Goal: Information Seeking & Learning: Learn about a topic

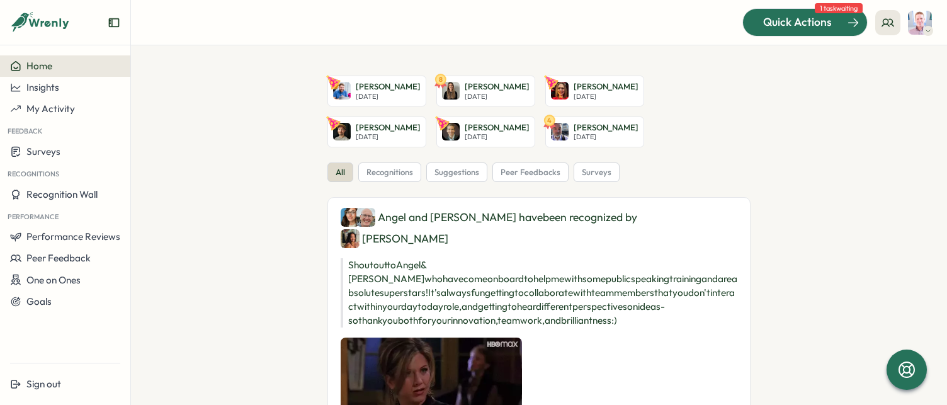
click at [839, 20] on div "Quick Actions" at bounding box center [798, 22] width 114 height 16
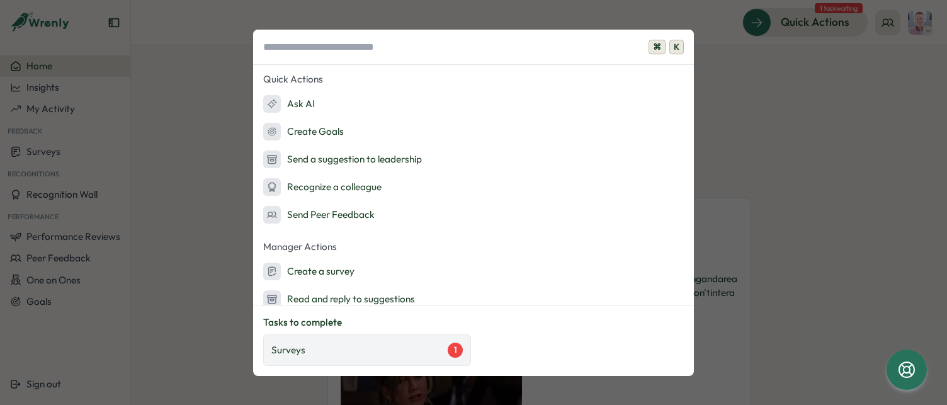
click at [375, 354] on div "Surveys 1" at bounding box center [366, 350] width 191 height 15
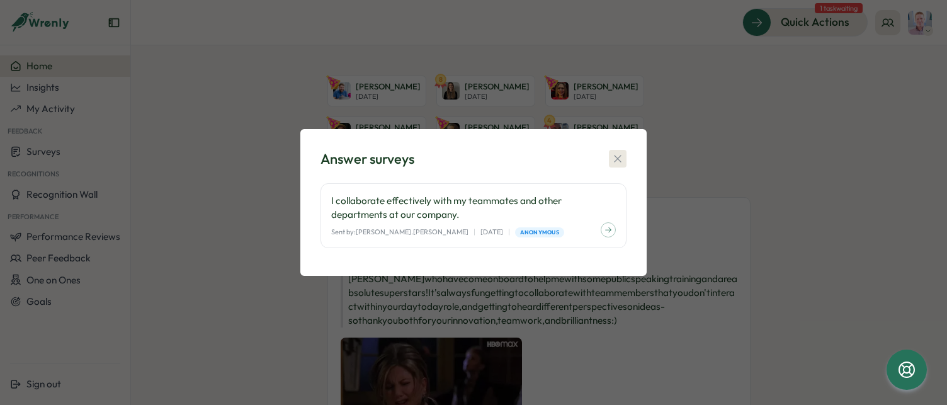
click at [619, 155] on icon "button" at bounding box center [618, 158] width 13 height 13
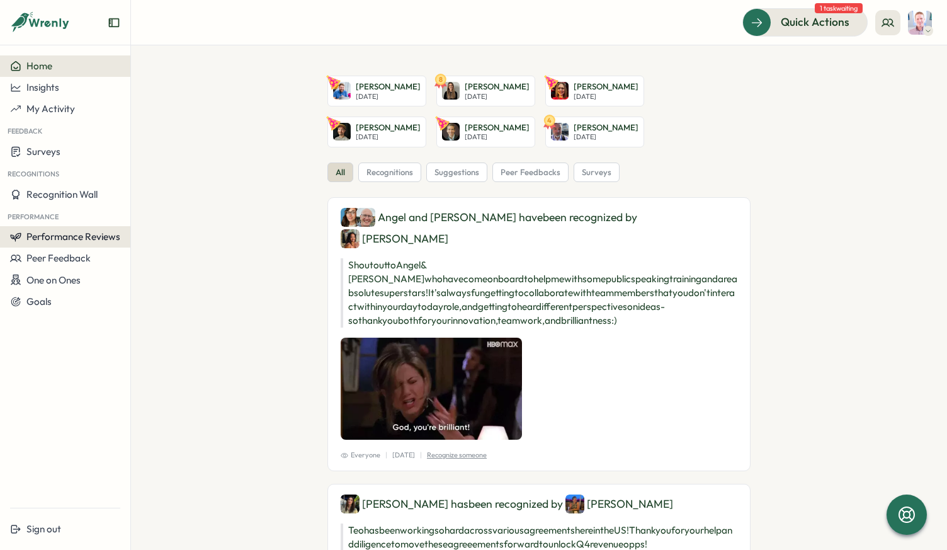
click at [54, 239] on span "Performance Reviews" at bounding box center [73, 237] width 94 height 12
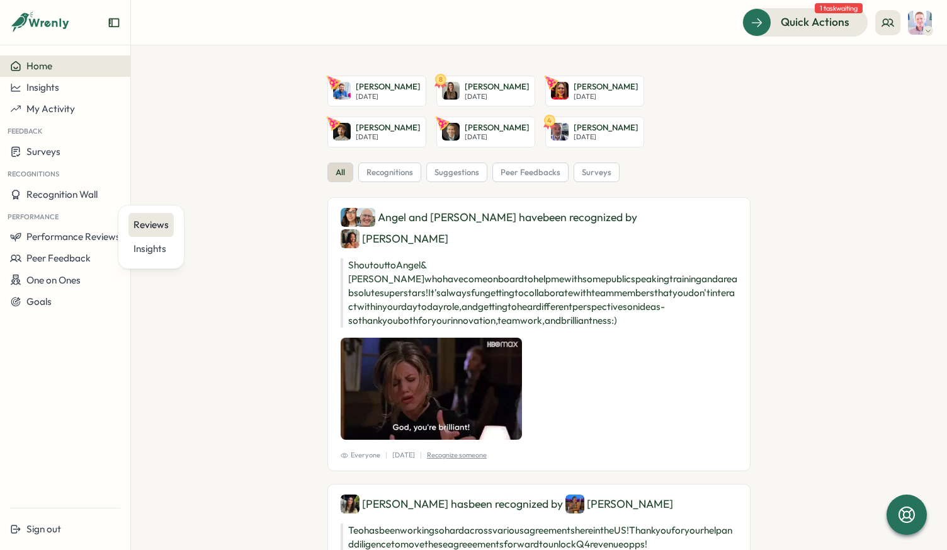
click at [146, 231] on div "Reviews" at bounding box center [151, 225] width 35 height 14
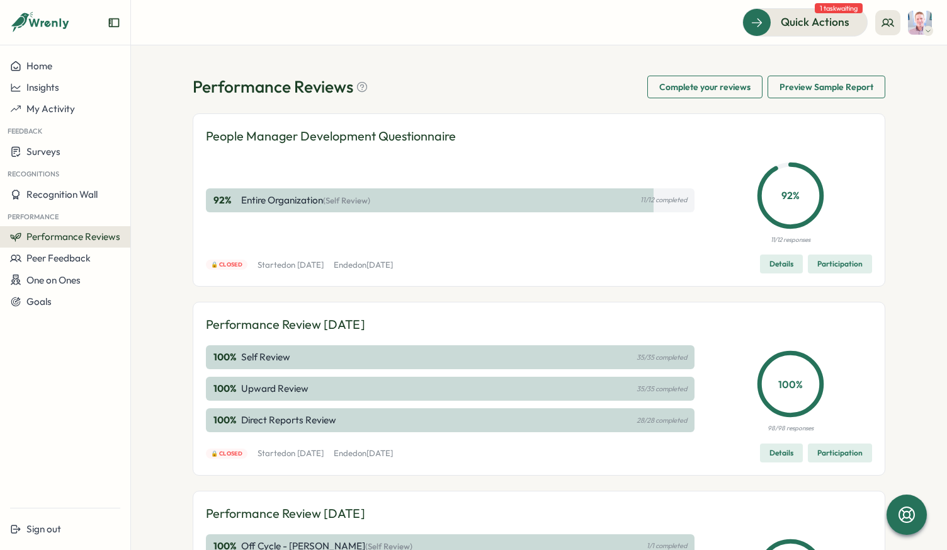
click at [831, 454] on span "Participation" at bounding box center [840, 453] width 45 height 18
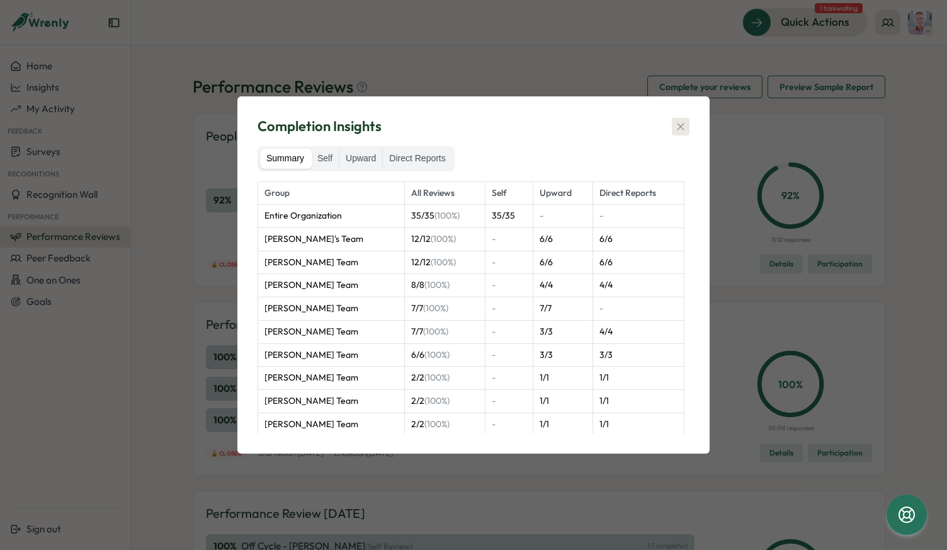
click at [688, 125] on button "button" at bounding box center [681, 127] width 18 height 18
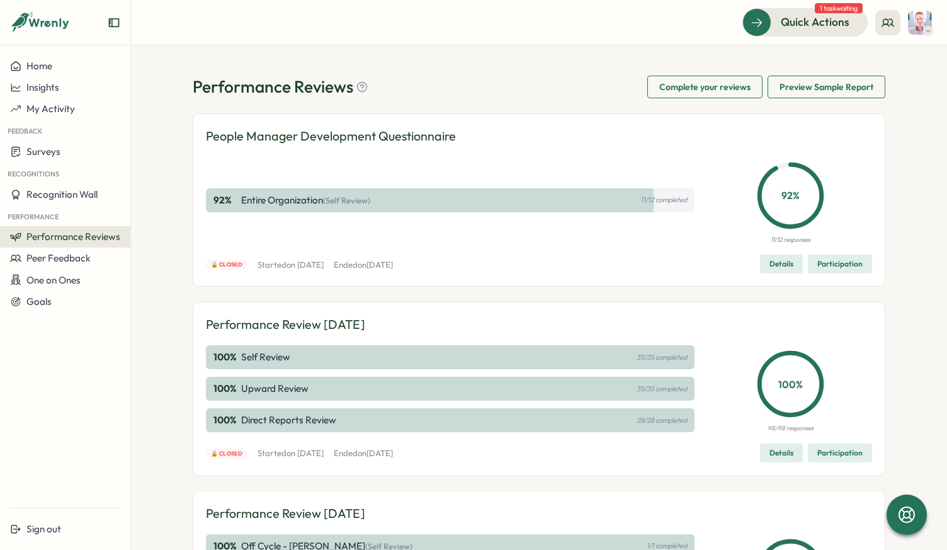
click at [770, 455] on span "Details" at bounding box center [782, 453] width 24 height 18
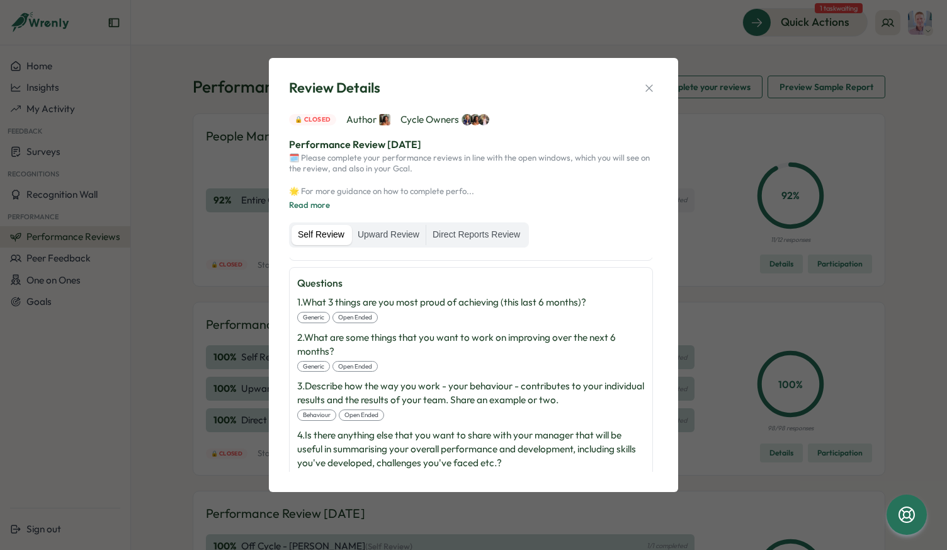
scroll to position [452, 0]
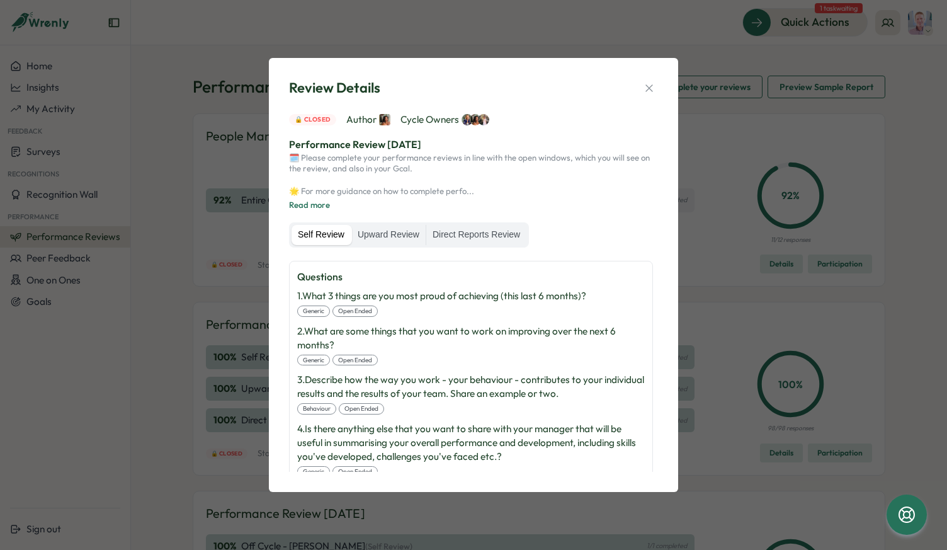
click at [413, 223] on div "Self Review Upward Review Direct Reports Review" at bounding box center [409, 234] width 240 height 25
click at [401, 233] on label "Upward Review" at bounding box center [388, 235] width 74 height 20
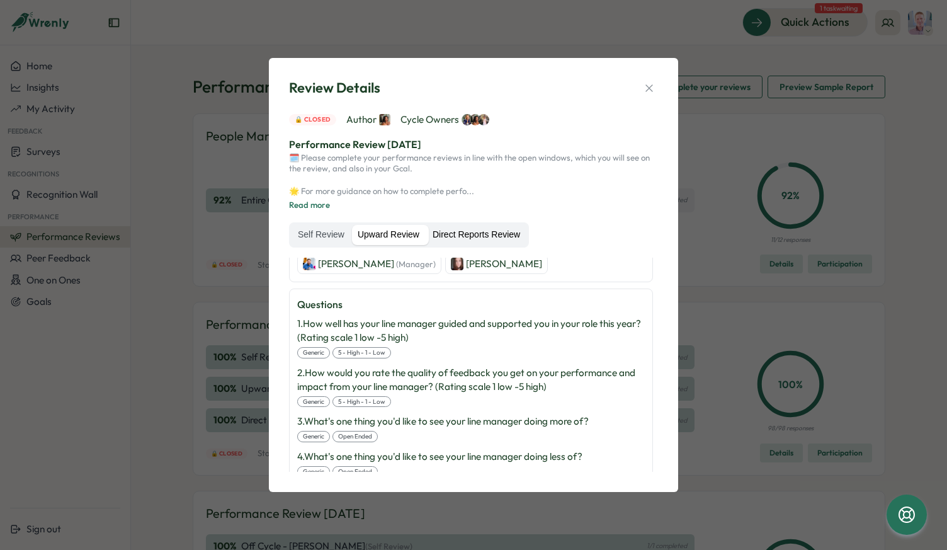
click at [448, 239] on label "Direct Reports Review" at bounding box center [476, 235] width 100 height 20
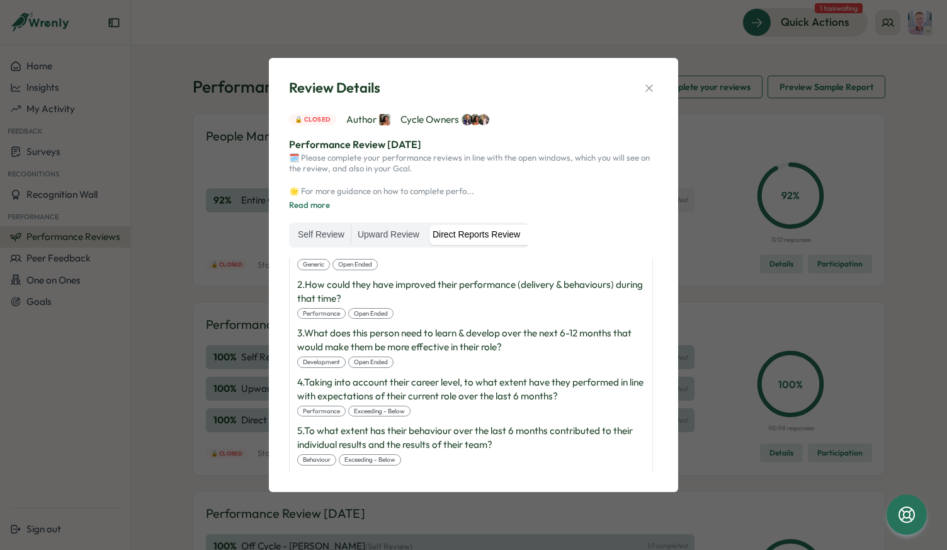
scroll to position [889, 0]
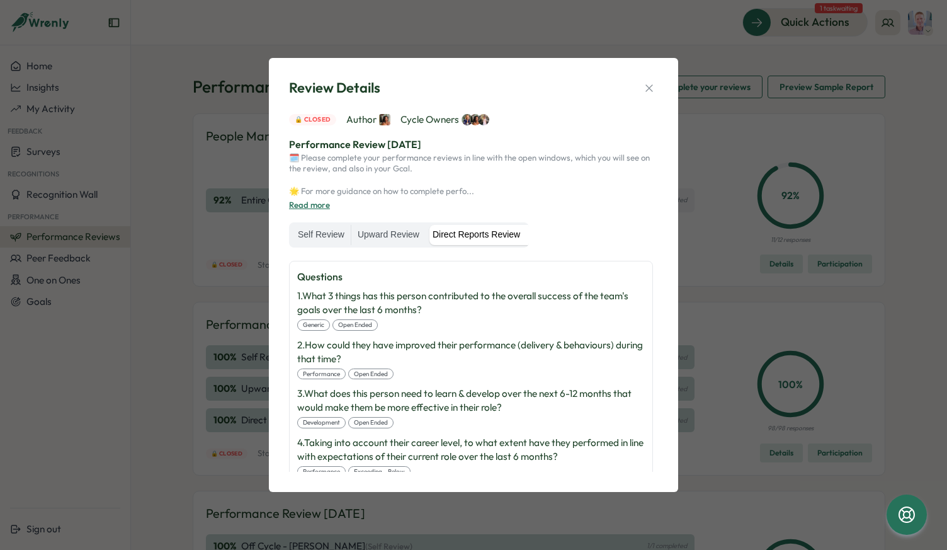
click at [321, 201] on button "Read more" at bounding box center [309, 205] width 41 height 11
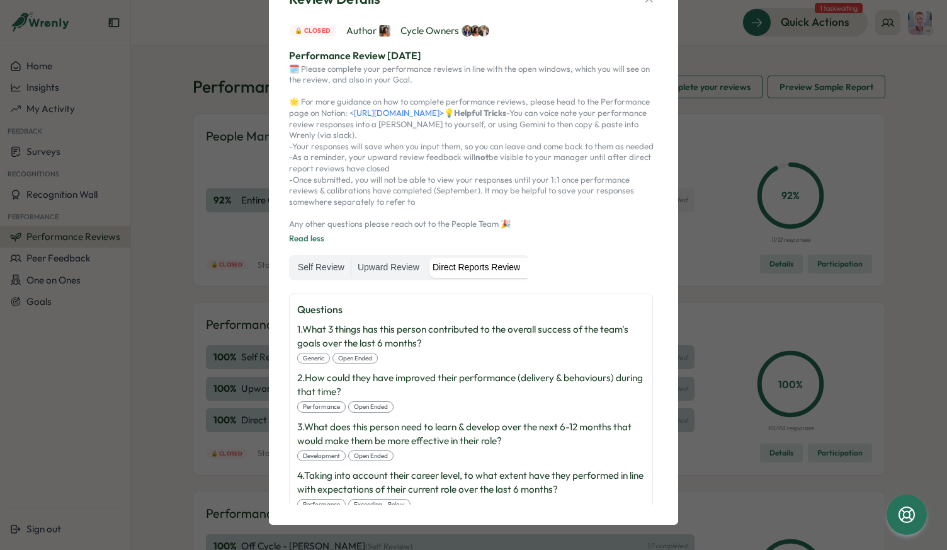
scroll to position [0, 0]
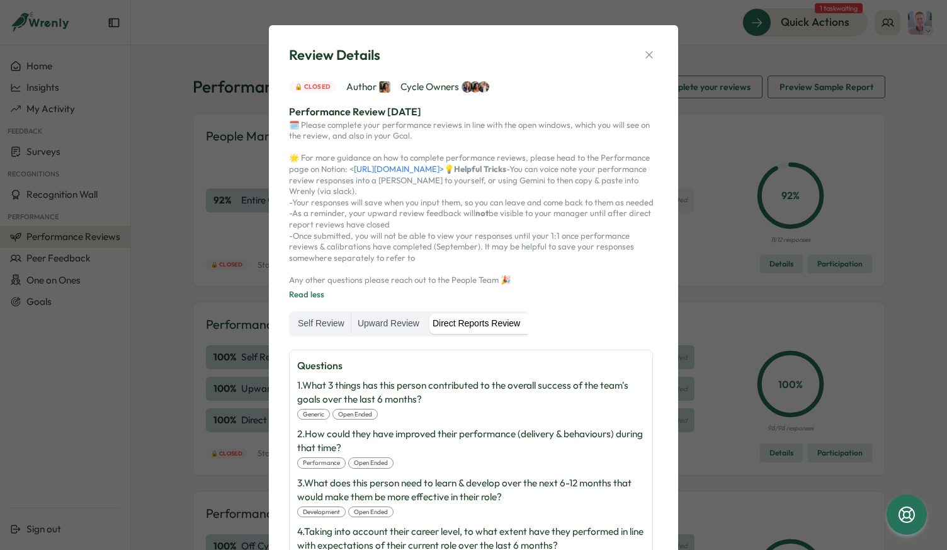
drag, startPoint x: 651, startPoint y: 53, endPoint x: 638, endPoint y: 64, distance: 17.4
click at [649, 57] on icon "button" at bounding box center [649, 55] width 13 height 13
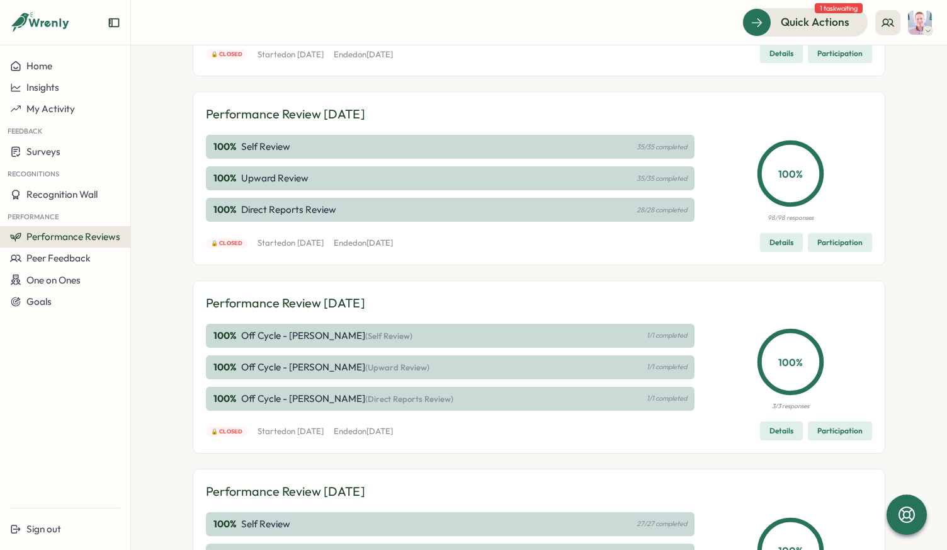
scroll to position [201, 0]
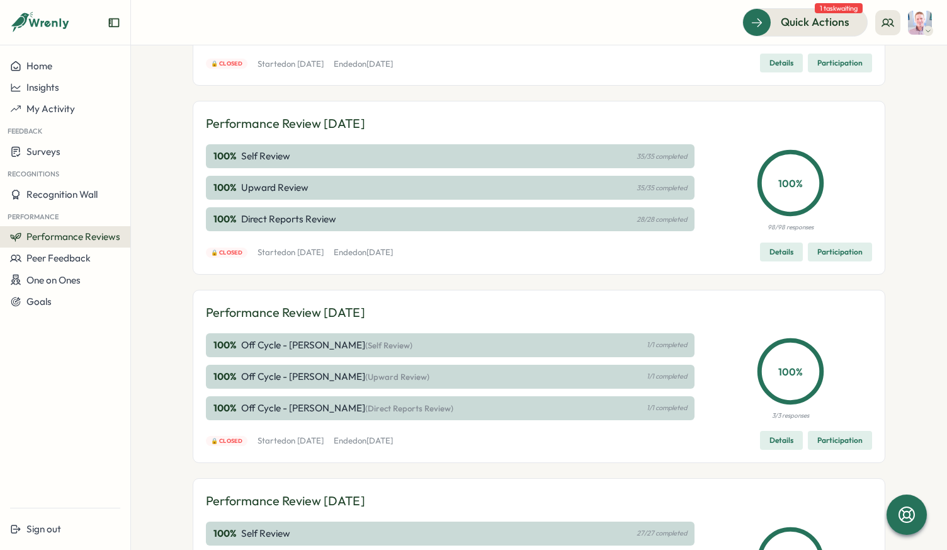
click at [824, 260] on span "Participation" at bounding box center [840, 252] width 45 height 18
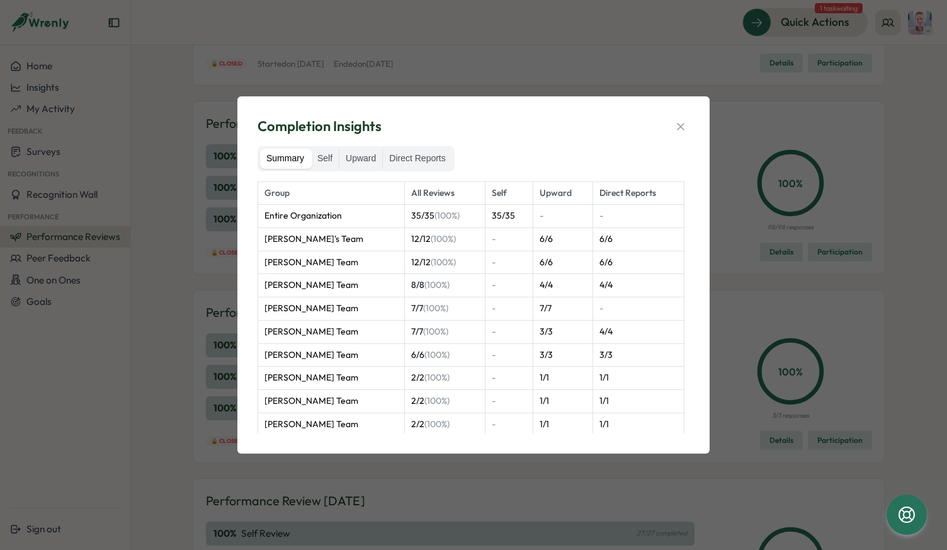
click at [282, 221] on td "Entire Organization" at bounding box center [331, 216] width 147 height 23
drag, startPoint x: 300, startPoint y: 250, endPoint x: 355, endPoint y: 253, distance: 55.5
click at [307, 250] on td "Marco Anholts's Team" at bounding box center [331, 239] width 147 height 23
click at [334, 157] on label "Self" at bounding box center [325, 159] width 28 height 20
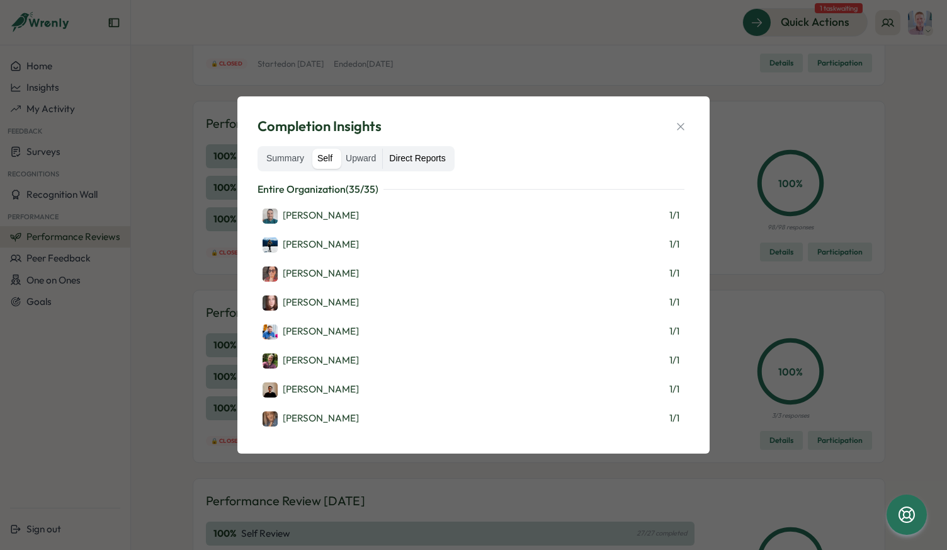
drag, startPoint x: 363, startPoint y: 159, endPoint x: 414, endPoint y: 163, distance: 51.2
click at [365, 159] on label "Upward" at bounding box center [361, 159] width 43 height 20
click at [418, 161] on label "Direct Reports" at bounding box center [417, 159] width 69 height 20
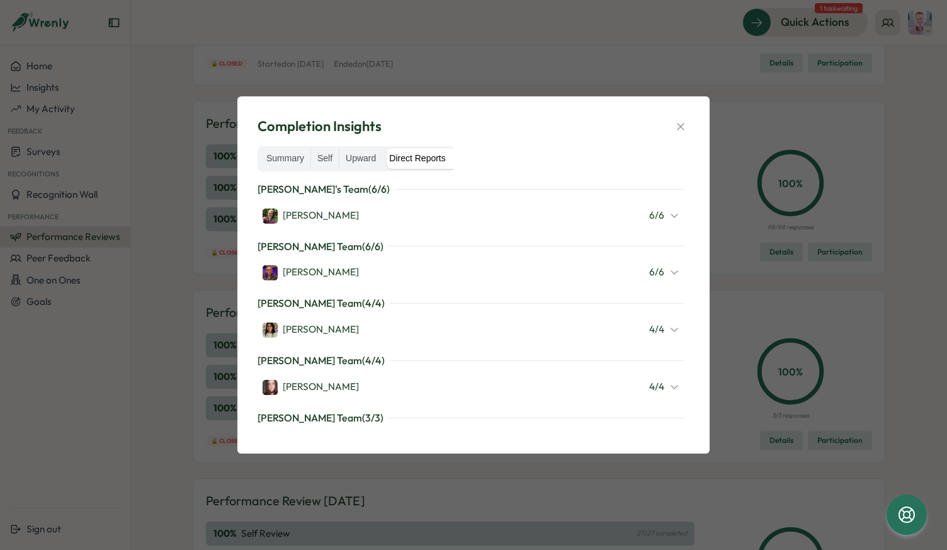
drag, startPoint x: 348, startPoint y: 163, endPoint x: 350, endPoint y: 175, distance: 12.0
click at [350, 163] on label "Upward" at bounding box center [361, 159] width 43 height 20
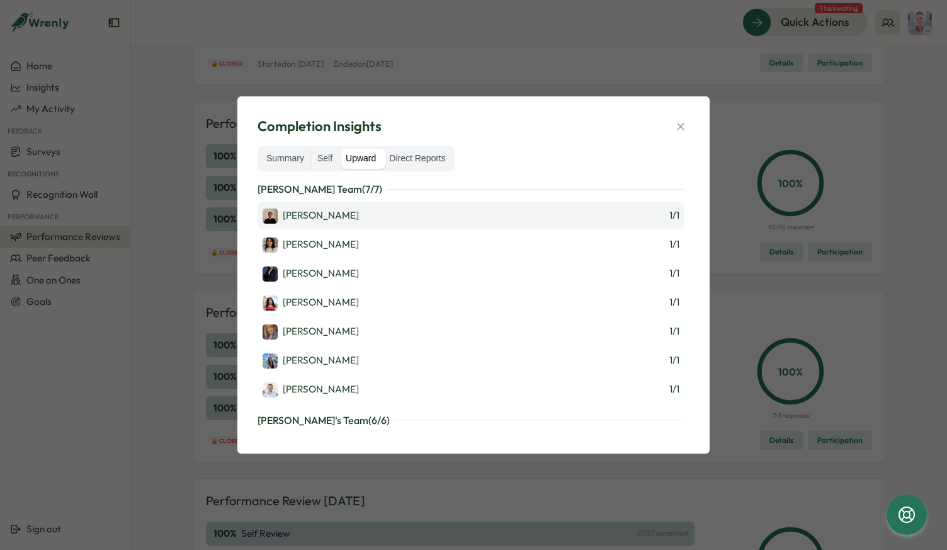
click at [328, 217] on div "Laurie Dunn" at bounding box center [311, 216] width 96 height 15
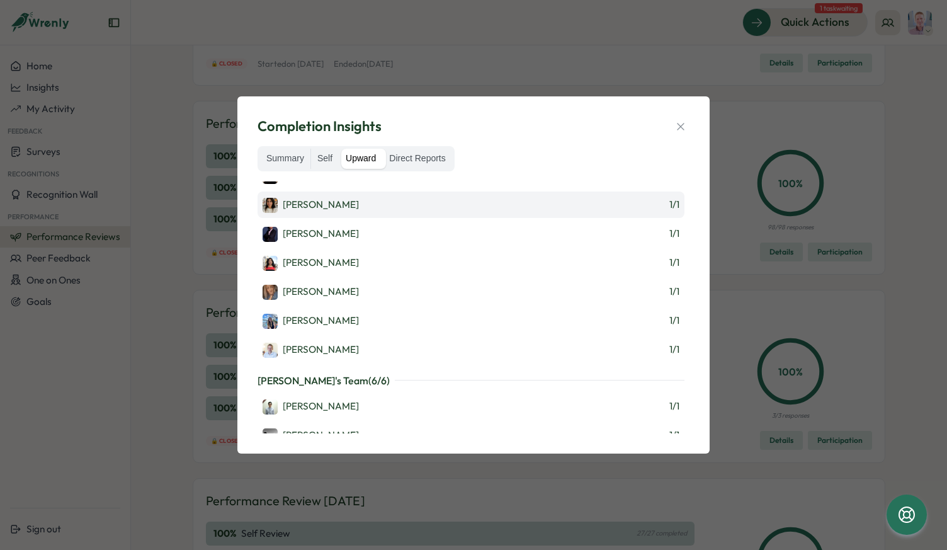
scroll to position [0, 0]
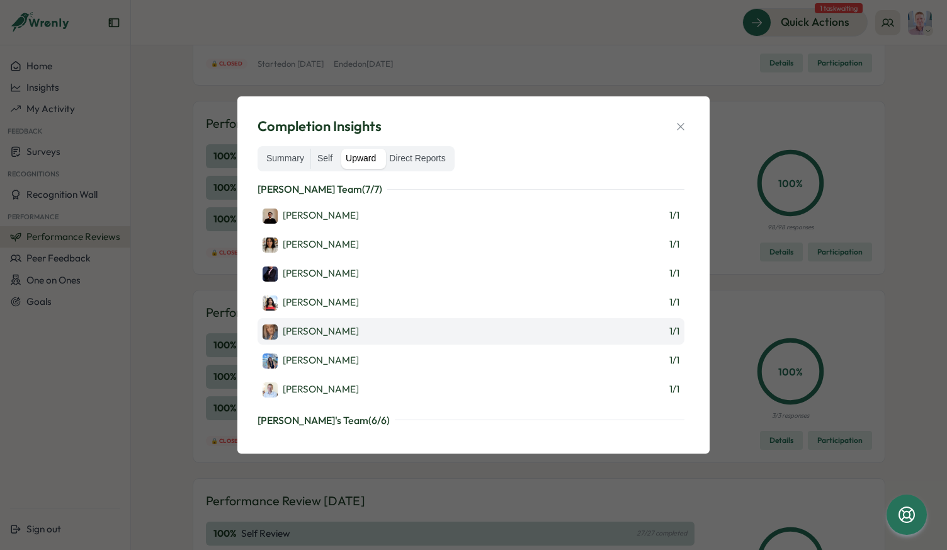
click at [328, 324] on div "[PERSON_NAME]" at bounding box center [311, 331] width 96 height 15
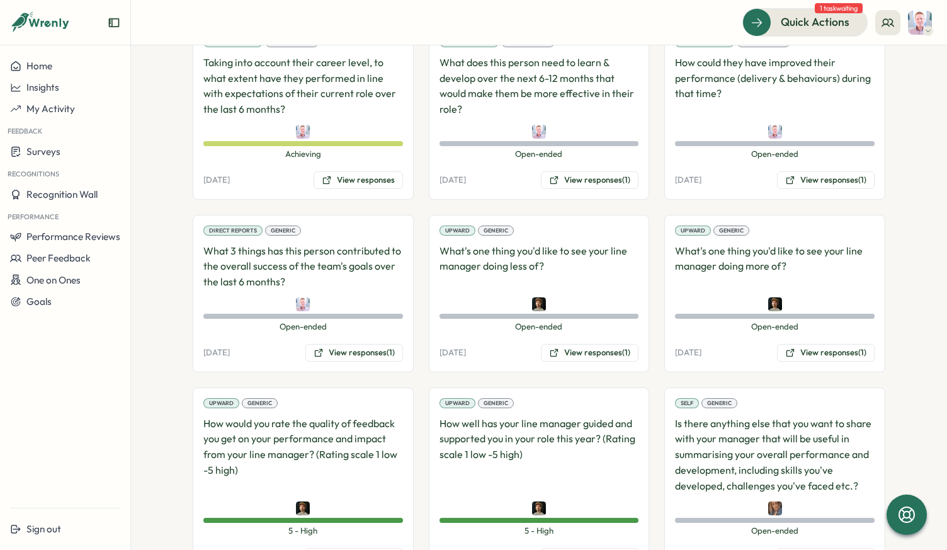
scroll to position [1072, 0]
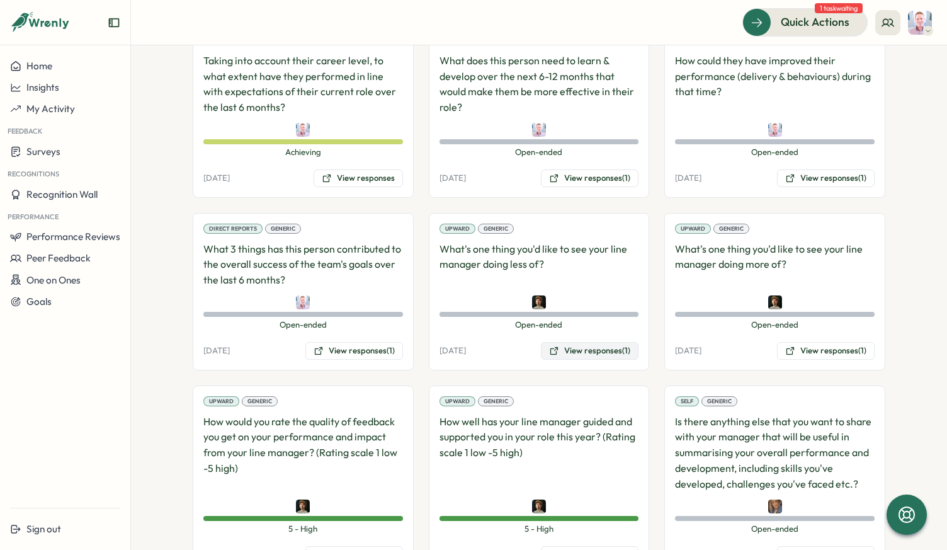
click at [565, 342] on button "View responses (1)" at bounding box center [590, 351] width 98 height 18
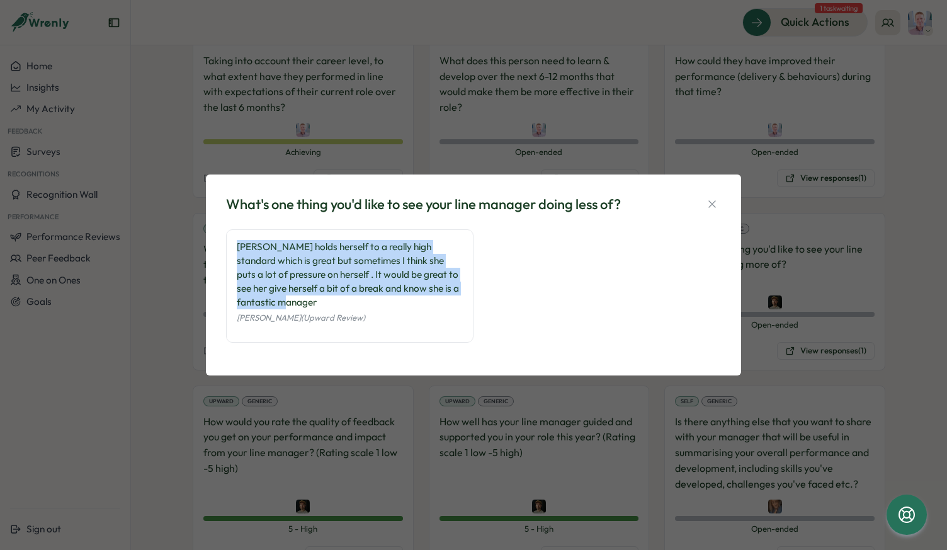
drag, startPoint x: 287, startPoint y: 295, endPoint x: 213, endPoint y: 241, distance: 92.0
click at [213, 241] on div "What's one thing you'd like to see your line manager doing less of? [PERSON_NAM…" at bounding box center [473, 275] width 535 height 202
copy div "[PERSON_NAME] holds herself to a really high standard which is great but someti…"
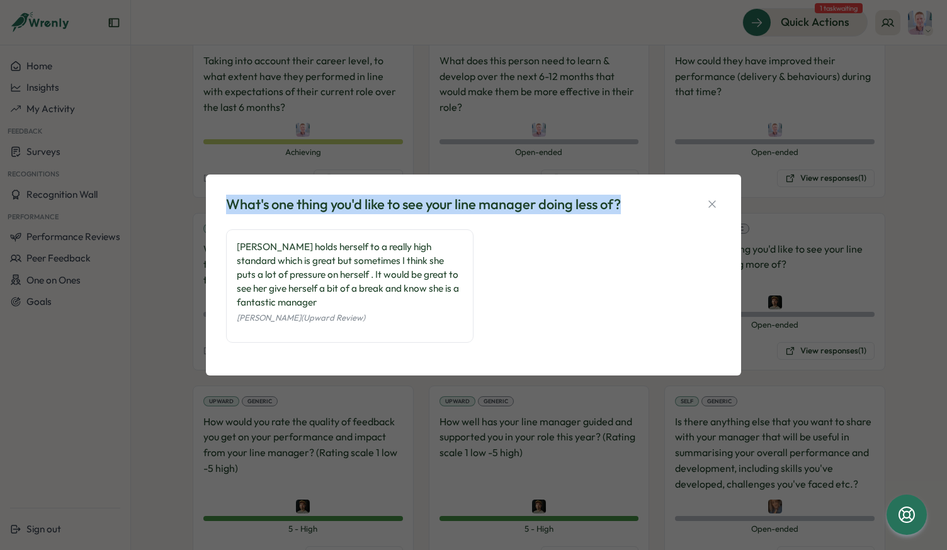
drag, startPoint x: 629, startPoint y: 202, endPoint x: 225, endPoint y: 196, distance: 404.4
click at [226, 196] on div "What's one thing you'd like to see your line manager doing less of?" at bounding box center [473, 205] width 495 height 20
copy div "What's one thing you'd like to see your line manager doing less of?"
click at [709, 205] on icon "button" at bounding box center [712, 204] width 13 height 13
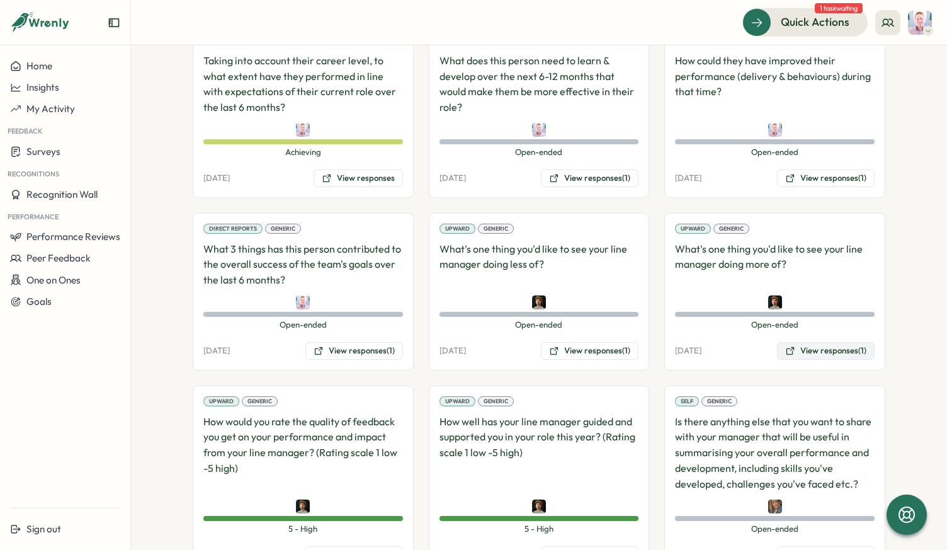
click at [808, 342] on button "View responses (1)" at bounding box center [826, 351] width 98 height 18
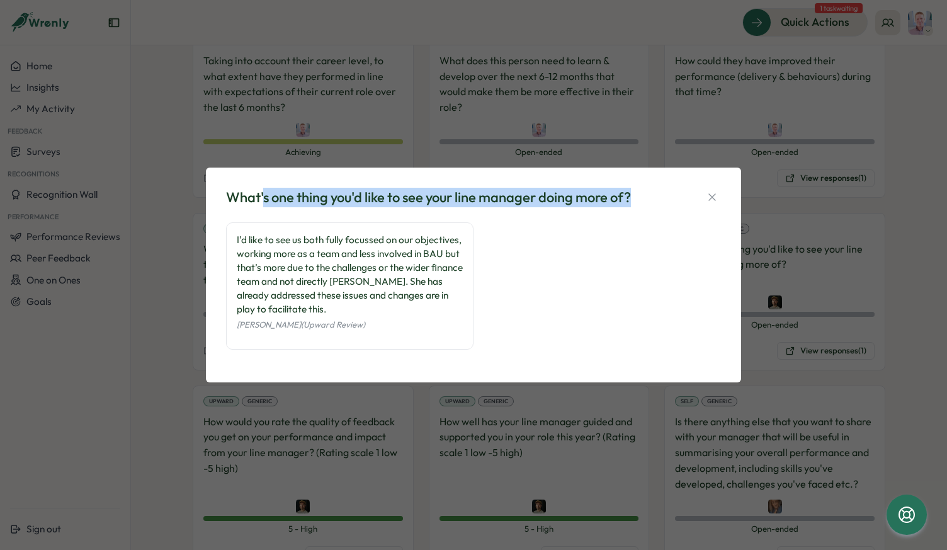
drag, startPoint x: 643, startPoint y: 199, endPoint x: 263, endPoint y: 191, distance: 379.3
click at [263, 191] on div "What's one thing you'd like to see your line manager doing more of?" at bounding box center [473, 198] width 495 height 20
click at [229, 193] on div "What's one thing you'd like to see your line manager doing more of?" at bounding box center [428, 198] width 405 height 20
copy div "What's one thing you'd like to see your line manager doing more of?"
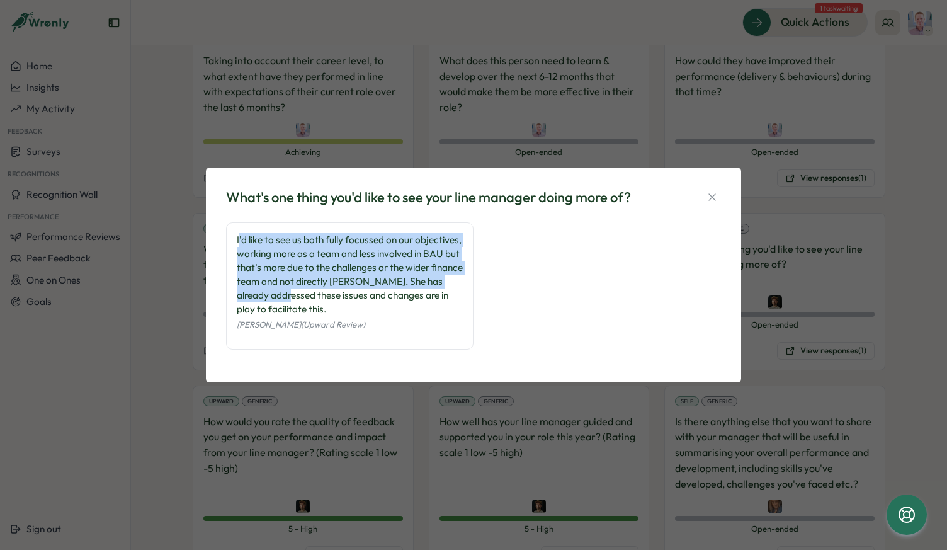
drag, startPoint x: 239, startPoint y: 238, endPoint x: 318, endPoint y: 297, distance: 98.6
click at [318, 297] on div "I'd like to see us both fully focussed on our objectives, working more as a tea…" at bounding box center [350, 274] width 226 height 83
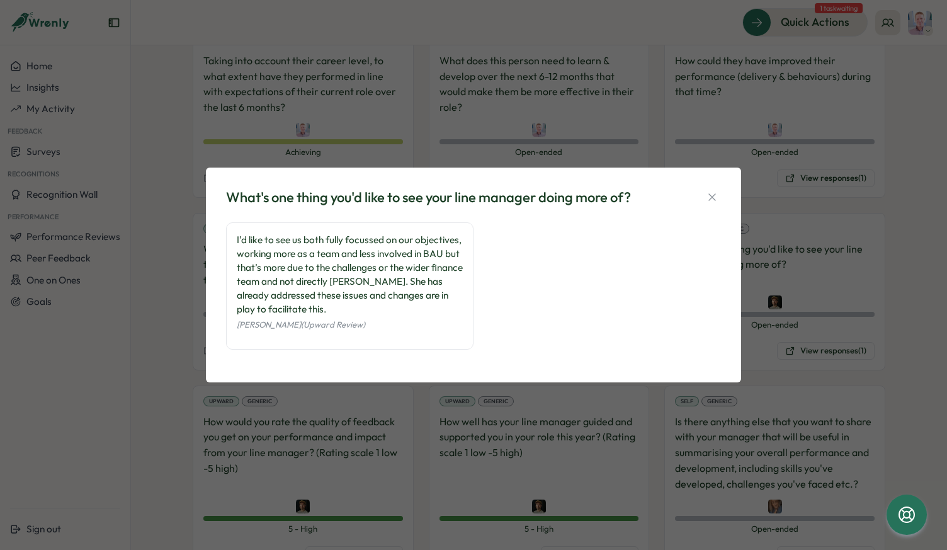
drag, startPoint x: 325, startPoint y: 293, endPoint x: 336, endPoint y: 294, distance: 10.8
click at [325, 293] on div "I'd like to see us both fully focussed on our objectives, working more as a tea…" at bounding box center [350, 274] width 226 height 83
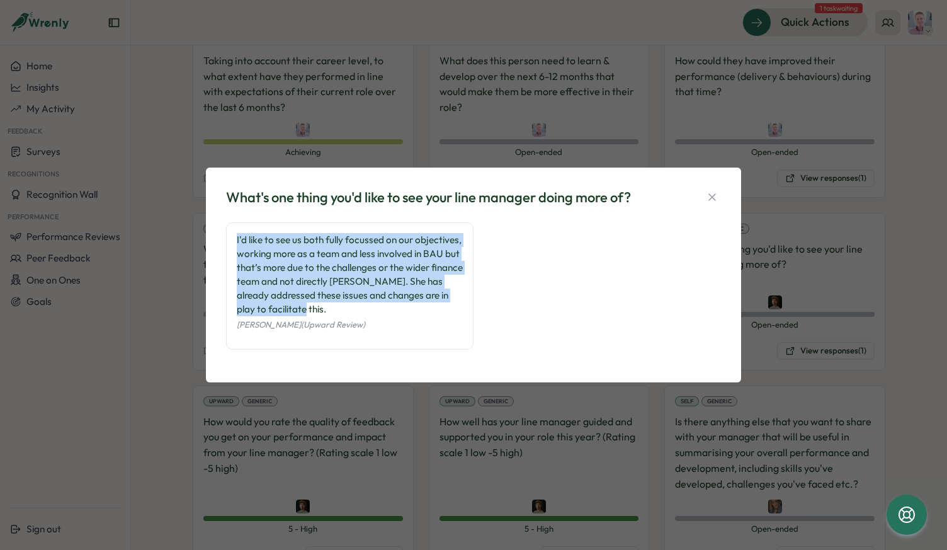
drag, startPoint x: 333, startPoint y: 309, endPoint x: 232, endPoint y: 238, distance: 123.4
click at [232, 238] on div "I'd like to see us both fully focussed on our objectives, working more as a tea…" at bounding box center [350, 286] width 248 height 128
copy div "I'd like to see us both fully focussed on our objectives, working more as a tea…"
click at [713, 198] on icon "button" at bounding box center [712, 196] width 7 height 7
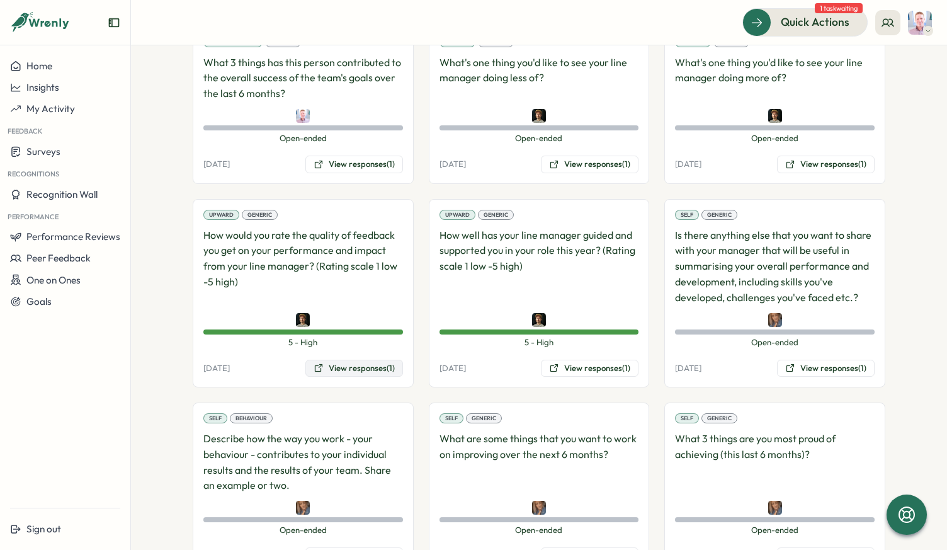
scroll to position [1259, 0]
click at [334, 359] on button "View responses (1)" at bounding box center [355, 368] width 98 height 18
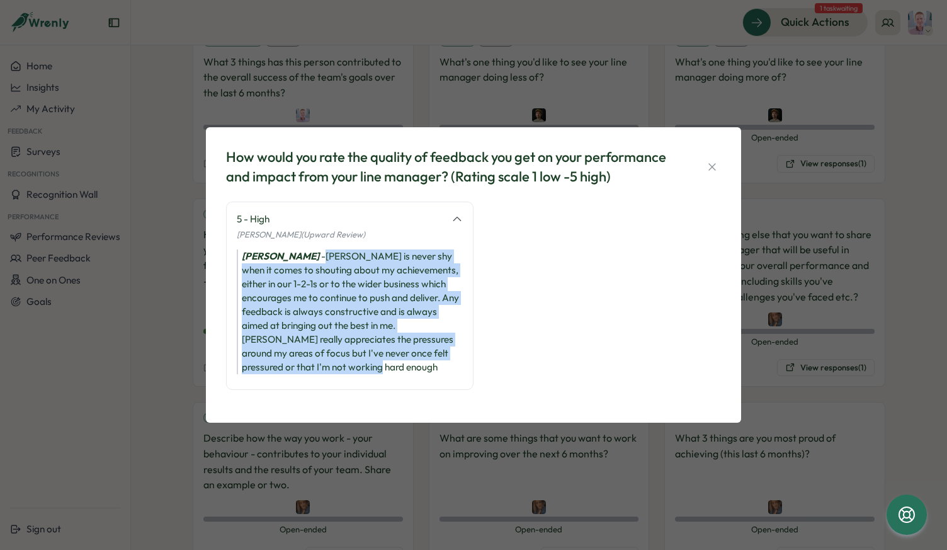
drag, startPoint x: 317, startPoint y: 256, endPoint x: 357, endPoint y: 368, distance: 118.7
click at [357, 368] on div "[PERSON_NAME] - [PERSON_NAME] is never shy when it comes to shouting about my a…" at bounding box center [350, 311] width 226 height 125
copy div "[PERSON_NAME] is never shy when it comes to shouting about my achievements, eit…"
click at [292, 325] on div "[PERSON_NAME] - [PERSON_NAME] is never shy when it comes to shouting about my a…" at bounding box center [350, 311] width 226 height 125
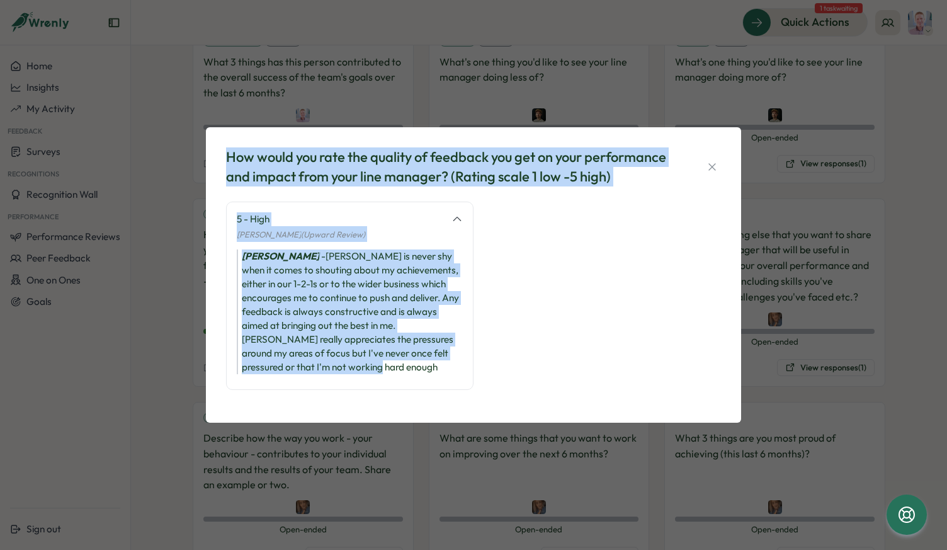
drag, startPoint x: 336, startPoint y: 358, endPoint x: 226, endPoint y: 165, distance: 222.0
click at [225, 165] on div "How would you rate the quality of feedback you get on your performance and impa…" at bounding box center [473, 274] width 505 height 265
copy div "How would you rate the quality of feedback you get on your performance and impa…"
click at [709, 169] on icon "button" at bounding box center [712, 167] width 13 height 13
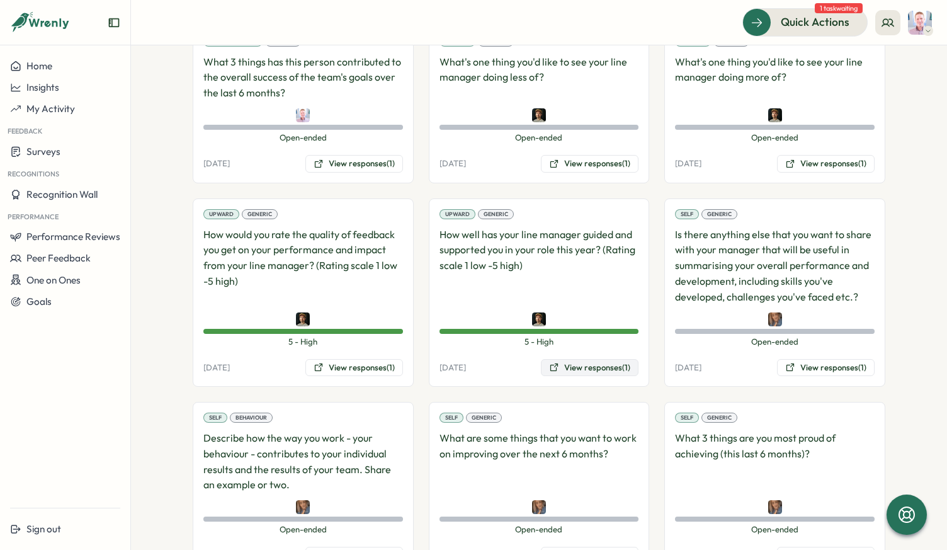
click at [568, 359] on button "View responses (1)" at bounding box center [590, 368] width 98 height 18
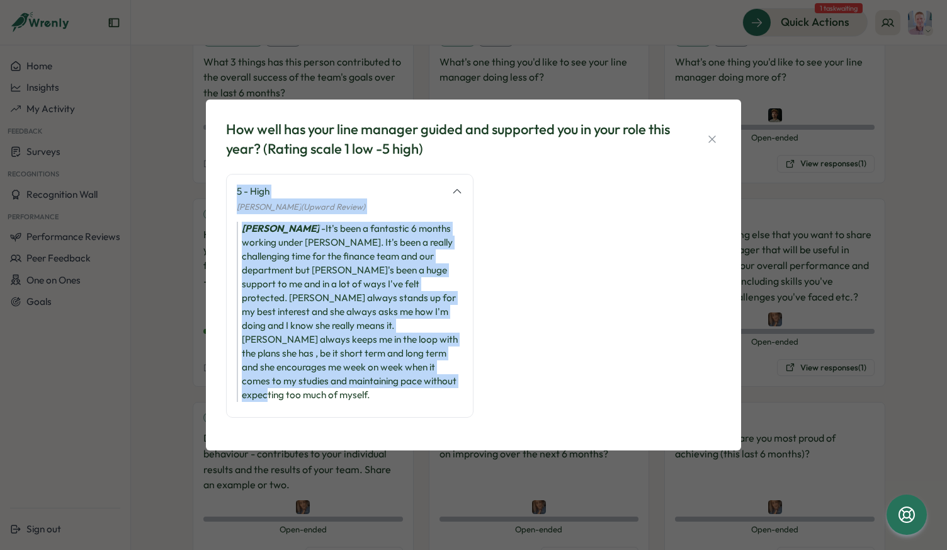
drag, startPoint x: 278, startPoint y: 387, endPoint x: 220, endPoint y: 173, distance: 221.3
click at [220, 173] on div "How well has your line manager guided and supported you in your role this year?…" at bounding box center [473, 275] width 535 height 350
copy div "5 - High [PERSON_NAME] (Upward Review) [PERSON_NAME] - It's been a fantastic 6 …"
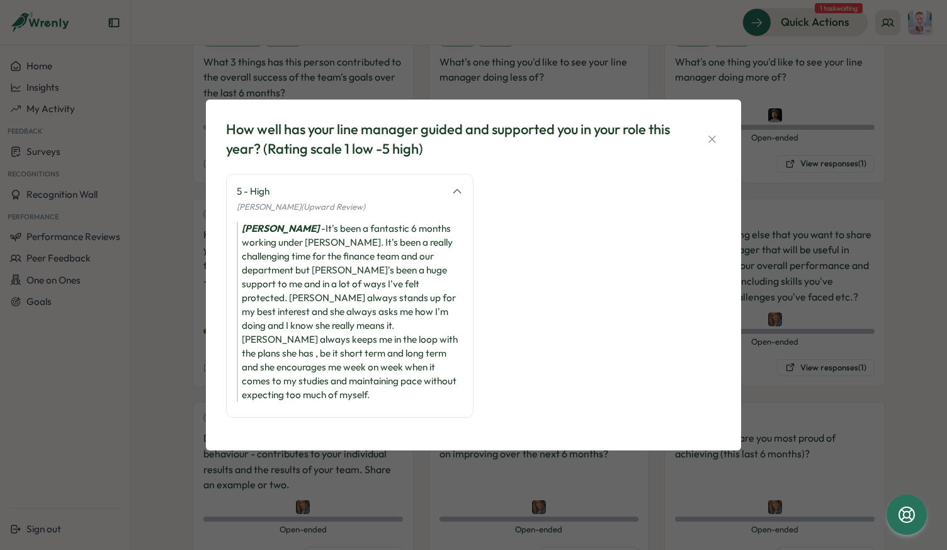
drag, startPoint x: 118, startPoint y: 408, endPoint x: 191, endPoint y: 410, distance: 72.5
click at [127, 408] on div "How well has your line manager guided and supported you in your role this year?…" at bounding box center [473, 275] width 947 height 550
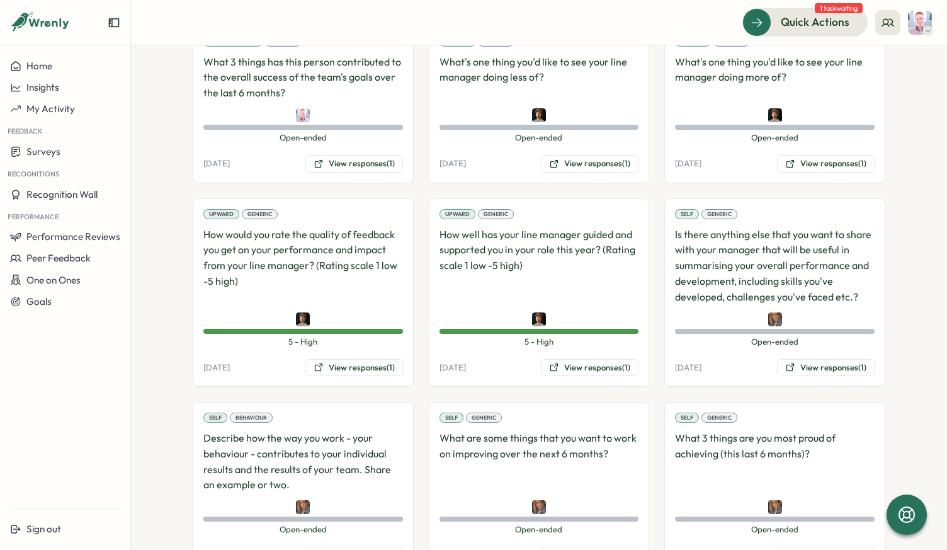
scroll to position [1287, 0]
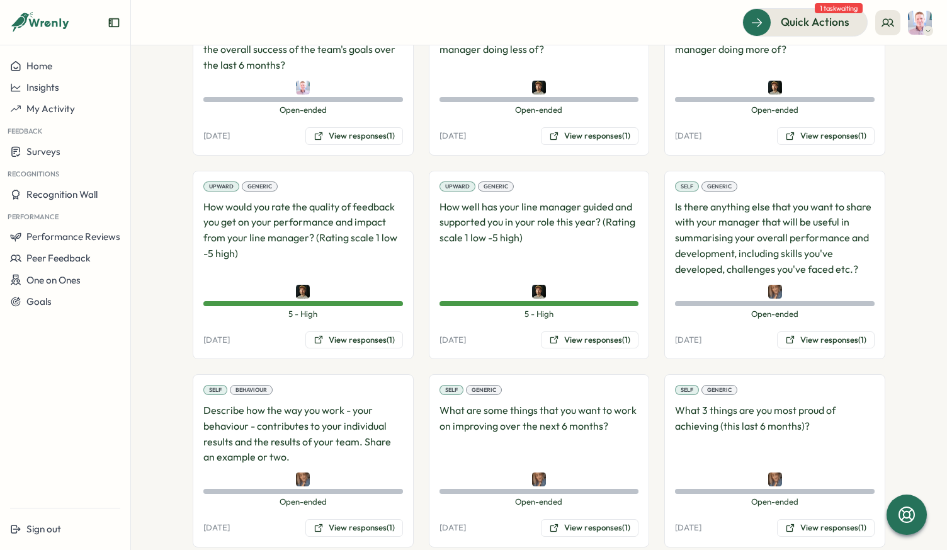
click at [488, 199] on p "How well has your line manager guided and supported you in your role this year?…" at bounding box center [540, 238] width 200 height 78
drag, startPoint x: 522, startPoint y: 212, endPoint x: 476, endPoint y: 198, distance: 47.2
click at [476, 199] on p "How well has your line manager guided and supported you in your role this year?…" at bounding box center [540, 238] width 200 height 78
click at [569, 331] on button "View responses (1)" at bounding box center [590, 340] width 98 height 18
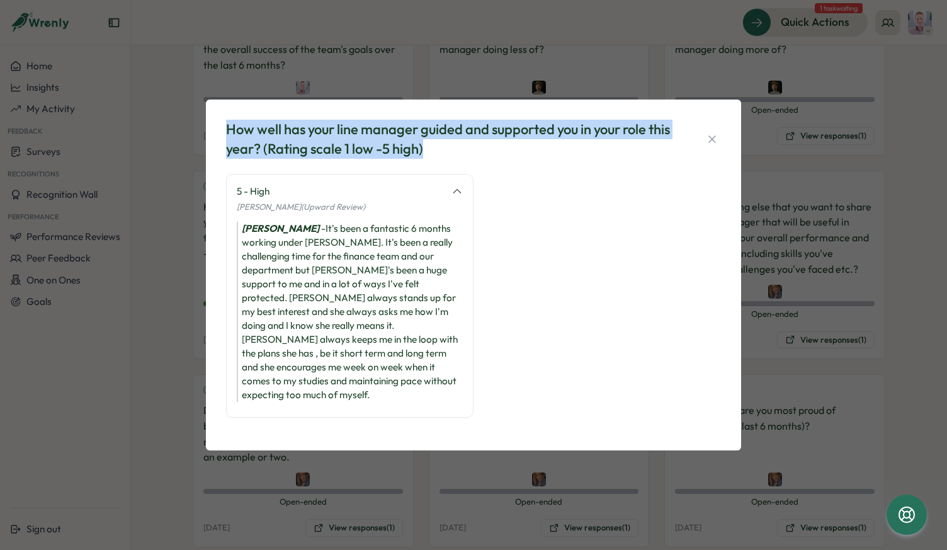
drag, startPoint x: 483, startPoint y: 157, endPoint x: 224, endPoint y: 131, distance: 259.6
click at [224, 131] on div "How well has your line manager guided and supported you in your role this year?…" at bounding box center [473, 275] width 505 height 320
copy div "How well has your line manager guided and supported you in your role this year?…"
click at [711, 142] on icon "button" at bounding box center [712, 139] width 13 height 13
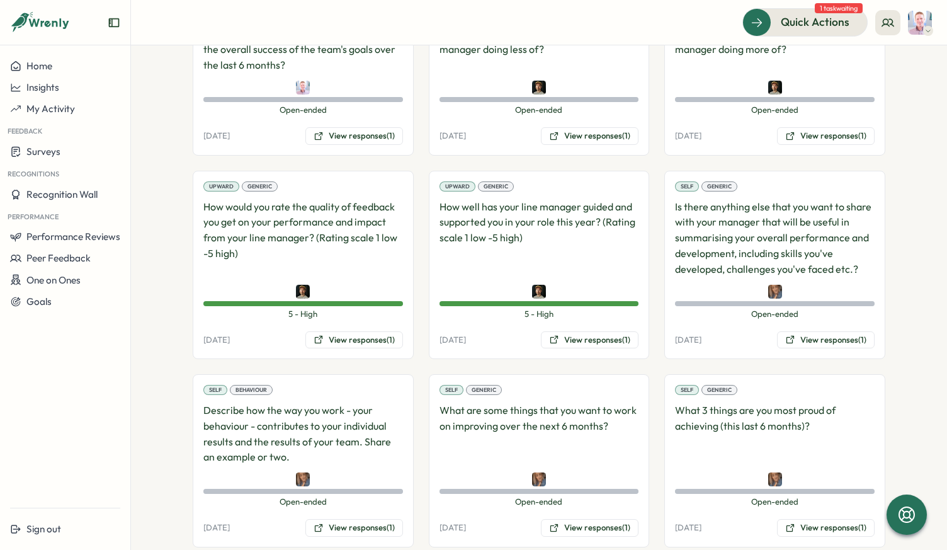
scroll to position [1286, 0]
click at [813, 332] on button "View responses (1)" at bounding box center [826, 341] width 98 height 18
click at [818, 314] on body "Home Insights My Activity Feedback Surveys Recognitions Recognition Wall Perfor…" at bounding box center [473, 275] width 947 height 550
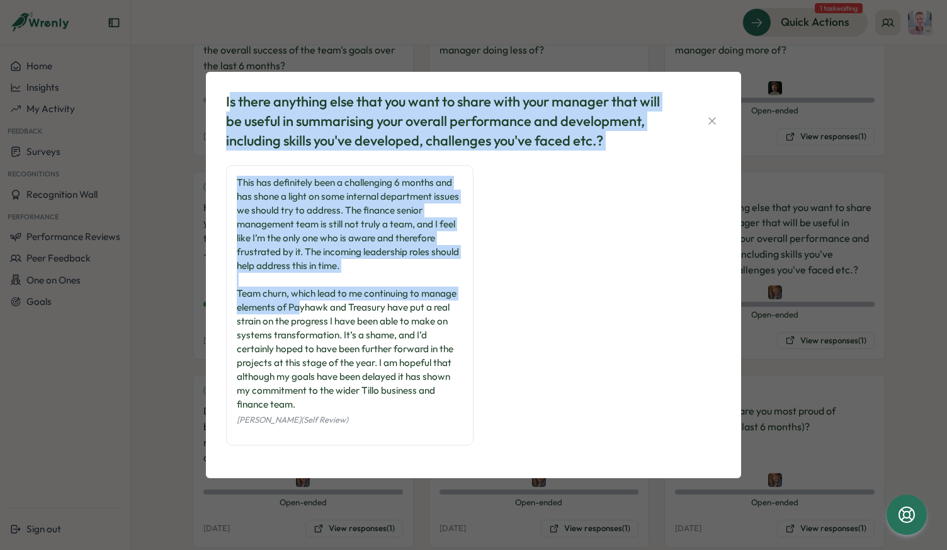
drag, startPoint x: 229, startPoint y: 100, endPoint x: 300, endPoint y: 297, distance: 209.0
click at [300, 309] on div "Is there anything else that you want to share with your manager that will be us…" at bounding box center [473, 275] width 505 height 376
click at [237, 100] on div "Is there anything else that you want to share with your manager that will be us…" at bounding box center [449, 121] width 447 height 58
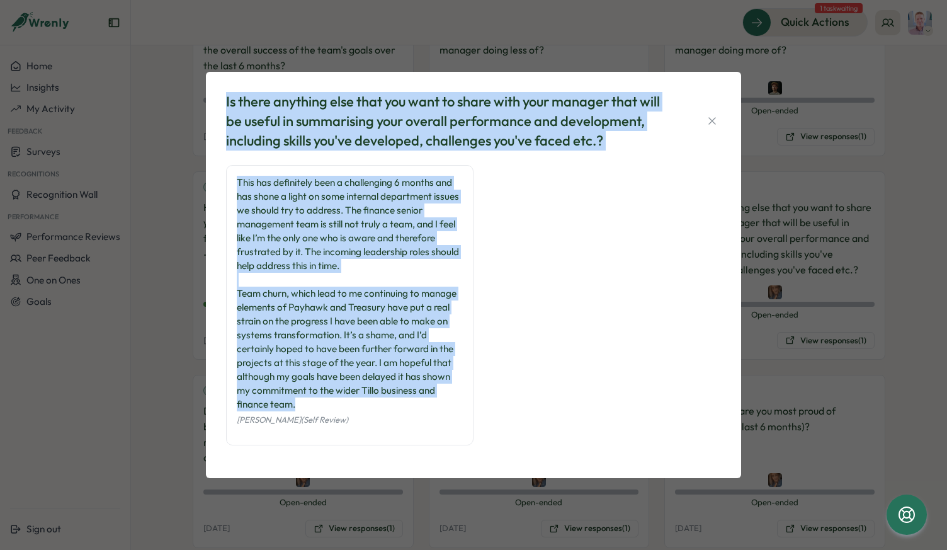
drag, startPoint x: 224, startPoint y: 100, endPoint x: 330, endPoint y: 405, distance: 323.5
click at [330, 405] on div "Is there anything else that you want to share with your manager that will be us…" at bounding box center [473, 275] width 505 height 376
copy div "Is there anything else that you want to share with your manager that will be us…"
drag, startPoint x: 714, startPoint y: 119, endPoint x: 704, endPoint y: 115, distance: 11.6
click at [714, 118] on icon "button" at bounding box center [712, 121] width 13 height 13
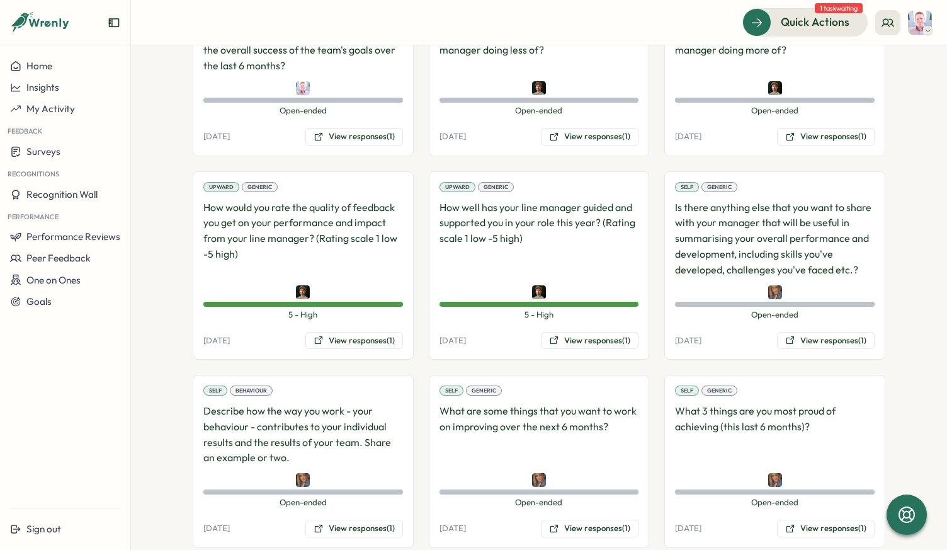
scroll to position [1287, 0]
click at [576, 519] on button "View responses (1)" at bounding box center [590, 528] width 98 height 18
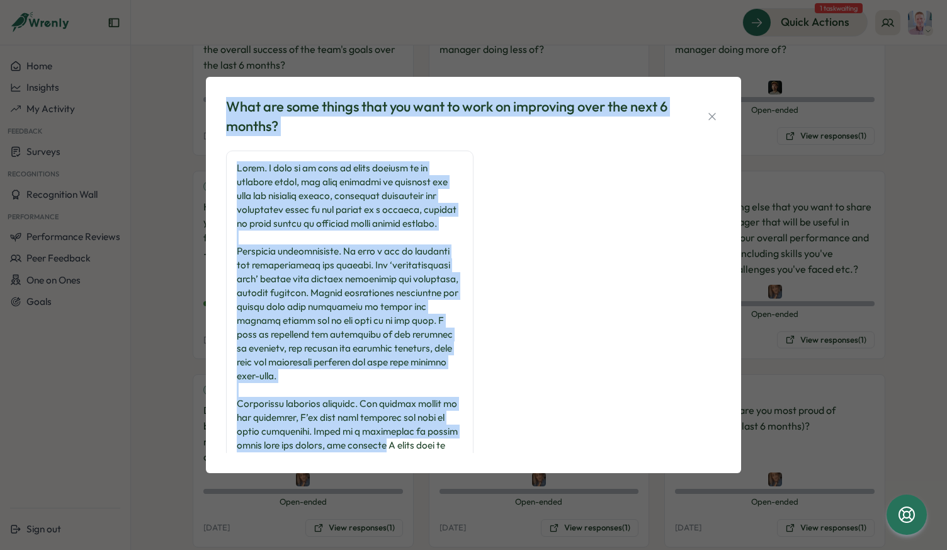
drag, startPoint x: 230, startPoint y: 106, endPoint x: 386, endPoint y: 438, distance: 366.6
click at [383, 443] on div "What are some things that you want to work on improving over the next 6 months?…" at bounding box center [473, 275] width 505 height 367
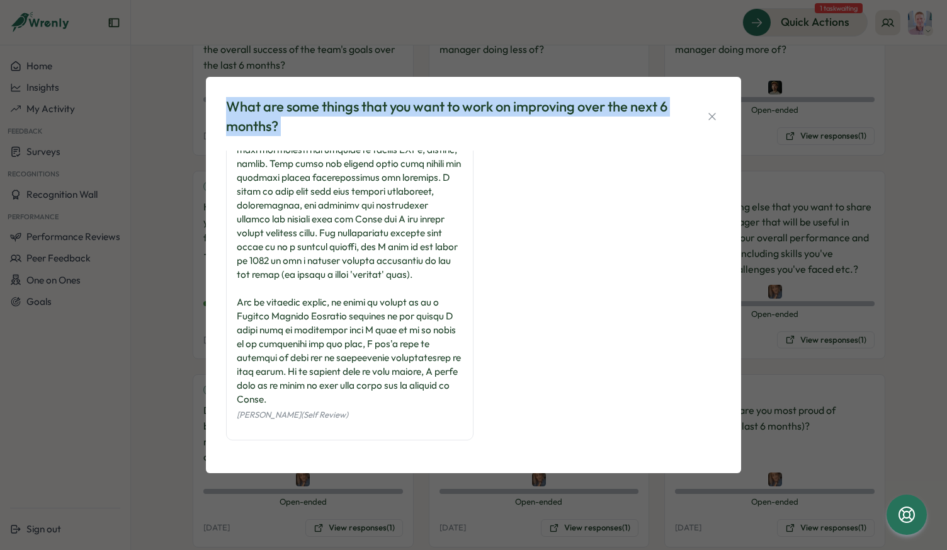
scroll to position [544, 0]
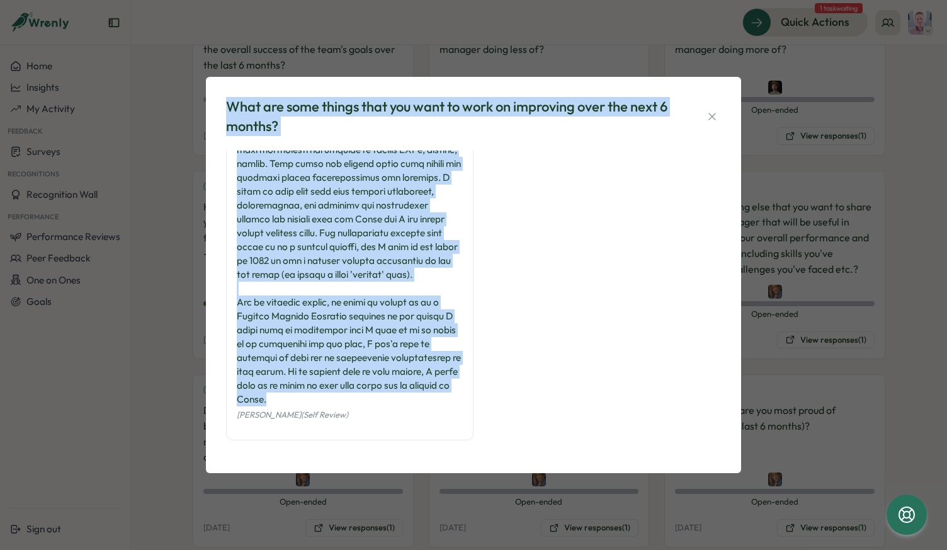
click at [279, 401] on div at bounding box center [350, 18] width 226 height 776
copy div "Lore ips dolo sitame cons adi elit se doei te incididun utla etd magn 6 aliqua?…"
click at [712, 114] on icon "button" at bounding box center [712, 116] width 13 height 13
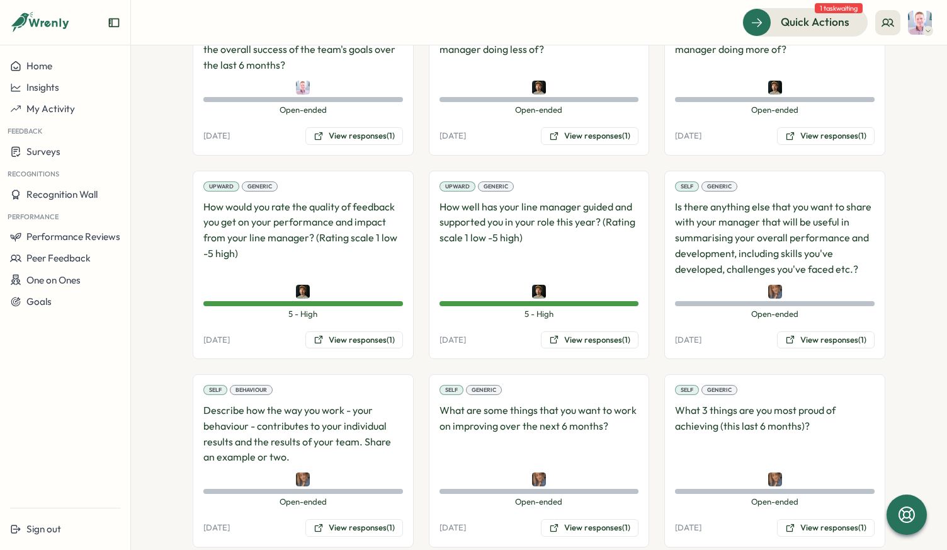
click at [712, 127] on div "[DATE] View responses (1)" at bounding box center [775, 136] width 200 height 18
click at [588, 519] on button "View responses (1)" at bounding box center [590, 528] width 98 height 18
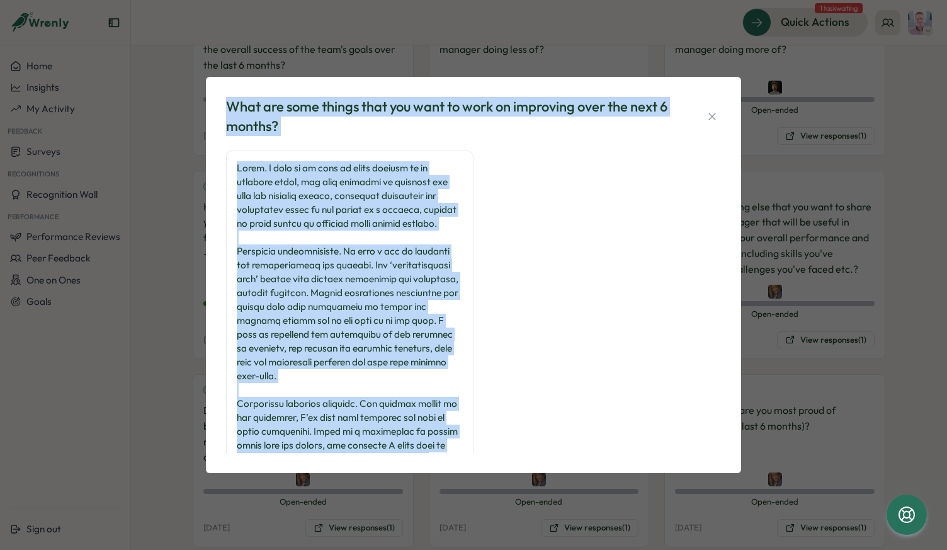
drag, startPoint x: 227, startPoint y: 103, endPoint x: 416, endPoint y: 404, distance: 356.4
click at [426, 452] on div "What are some things that you want to work on improving over the next 6 months?…" at bounding box center [473, 275] width 505 height 367
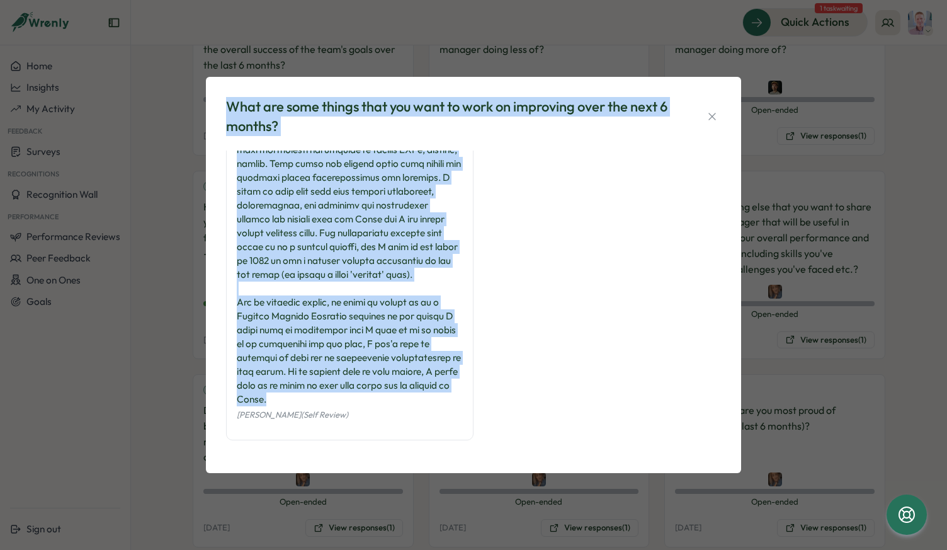
click at [289, 405] on div at bounding box center [350, 18] width 226 height 776
click at [709, 115] on icon "button" at bounding box center [712, 116] width 13 height 13
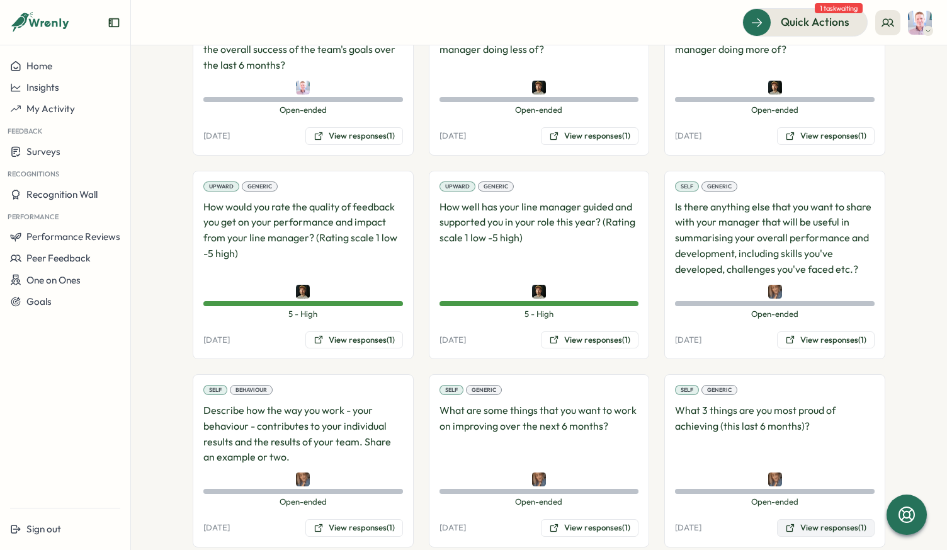
click at [813, 519] on button "View responses (1)" at bounding box center [826, 528] width 98 height 18
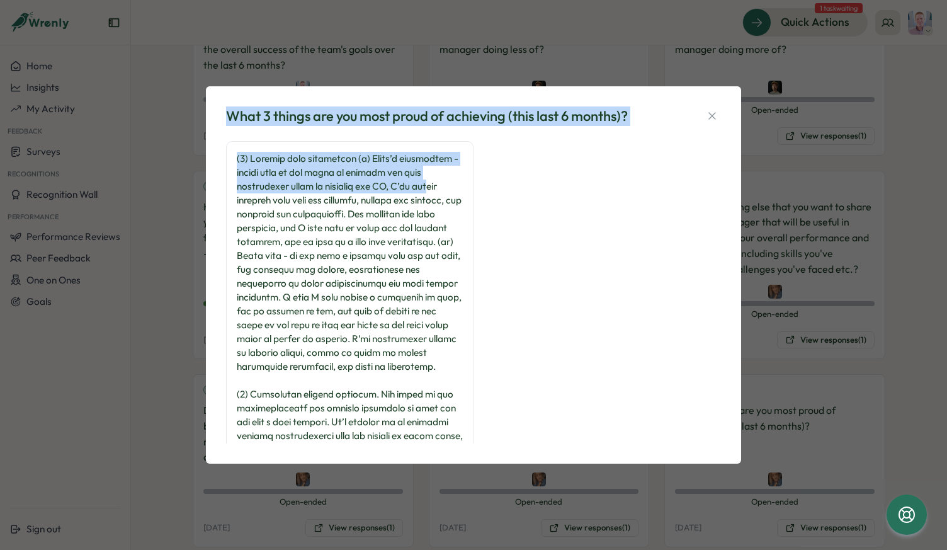
drag, startPoint x: 229, startPoint y: 115, endPoint x: 267, endPoint y: 203, distance: 96.2
click at [266, 202] on div "What 3 things are you most proud of achieving (this last 6 months)? [PERSON_NAM…" at bounding box center [473, 274] width 505 height 347
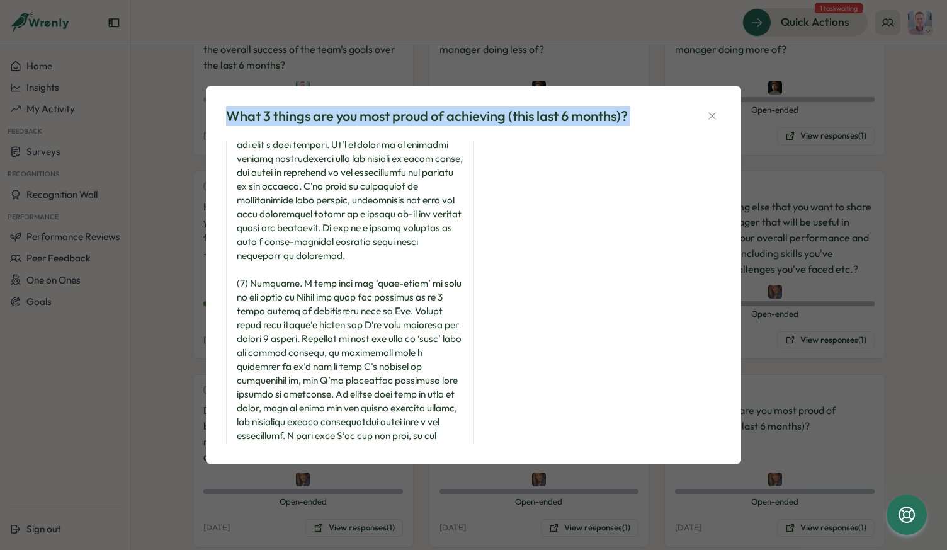
scroll to position [364, 0]
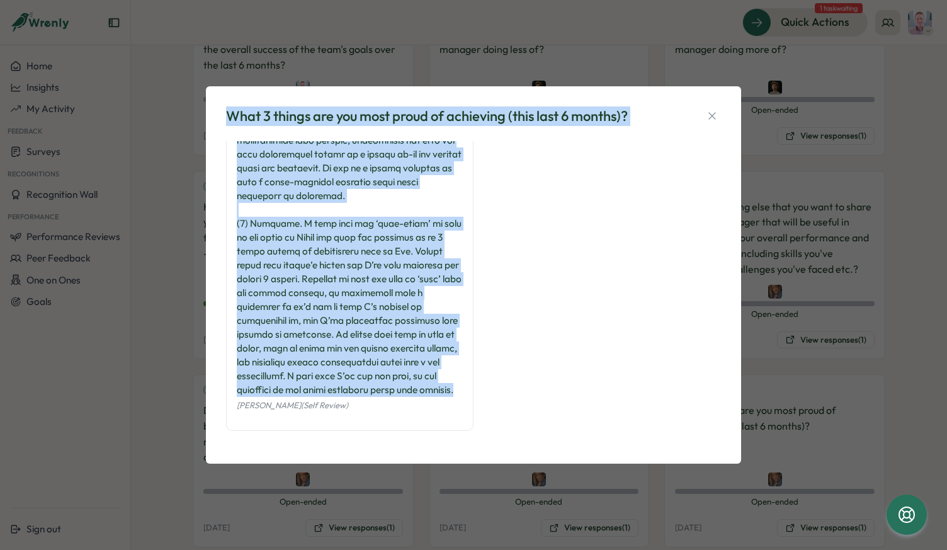
click at [275, 389] on div at bounding box center [350, 106] width 226 height 582
click at [711, 116] on icon "button" at bounding box center [712, 116] width 13 height 13
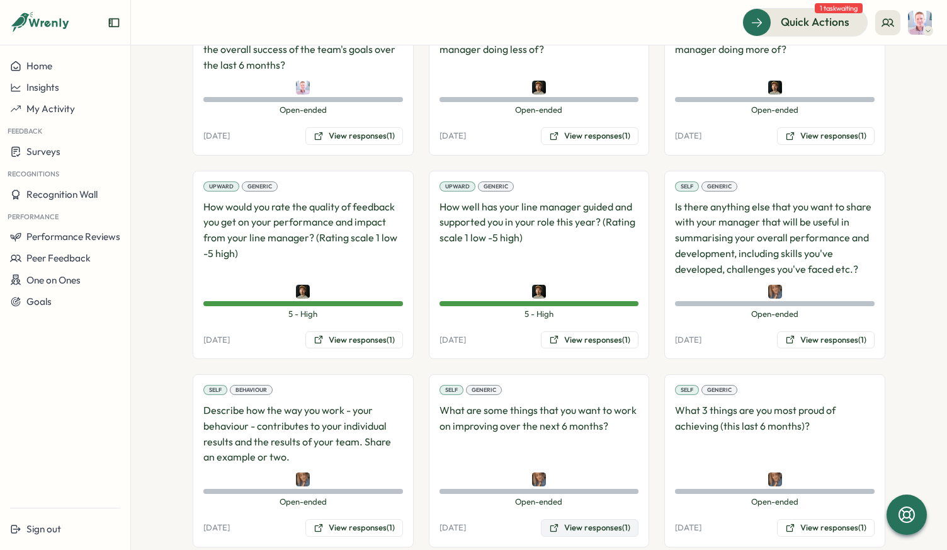
click at [563, 519] on button "View responses (1)" at bounding box center [590, 528] width 98 height 18
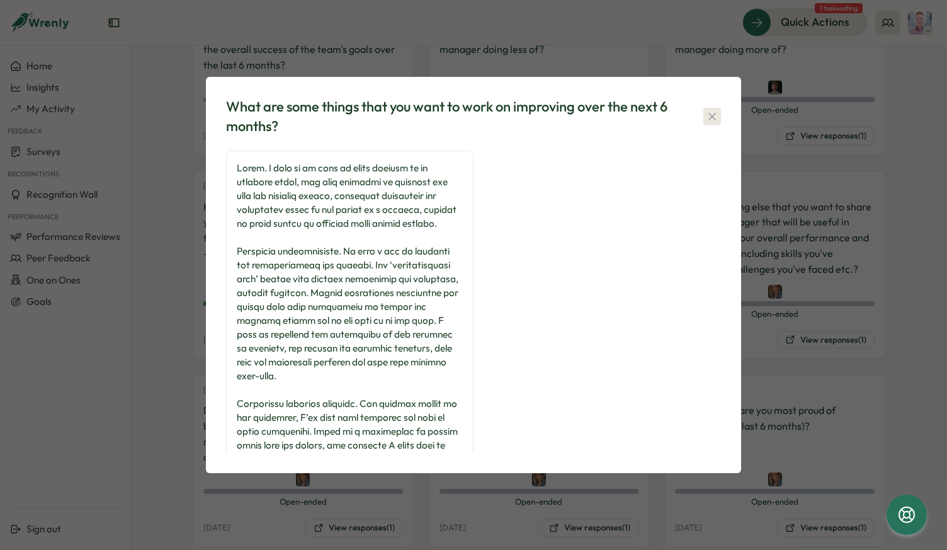
click at [718, 119] on icon "button" at bounding box center [712, 116] width 13 height 13
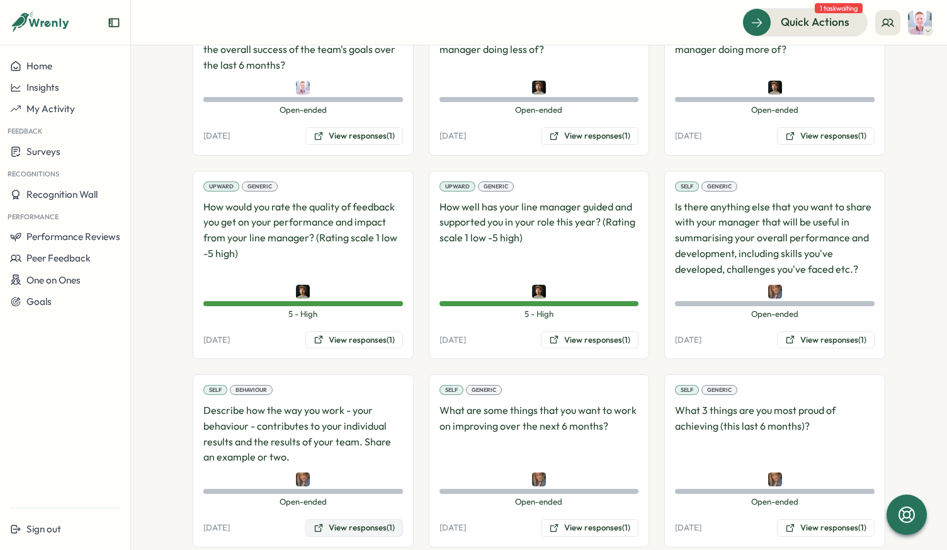
click at [339, 519] on button "View responses (1)" at bounding box center [355, 528] width 98 height 18
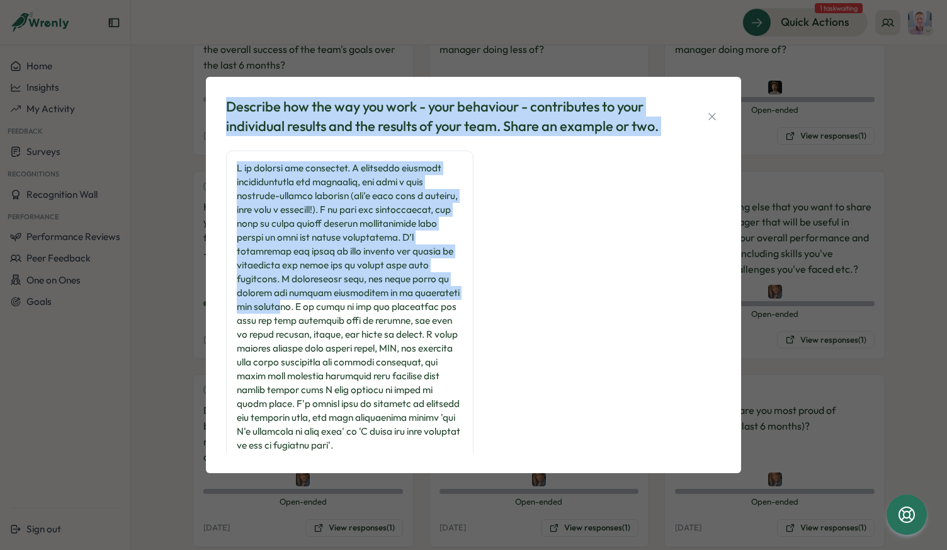
drag, startPoint x: 229, startPoint y: 106, endPoint x: 357, endPoint y: 309, distance: 239.4
click at [353, 302] on div "Describe how the way you work - your behaviour - contributes to your individual…" at bounding box center [473, 275] width 505 height 367
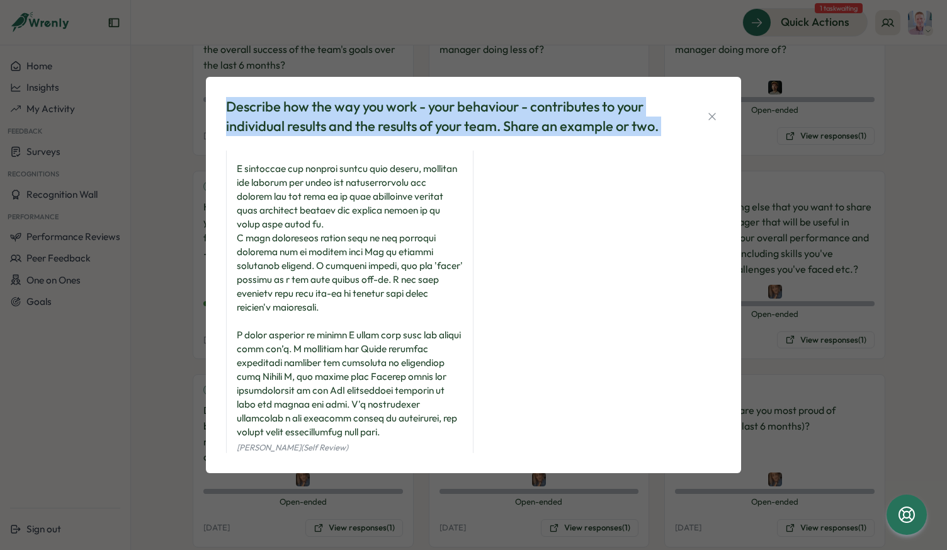
scroll to position [336, 0]
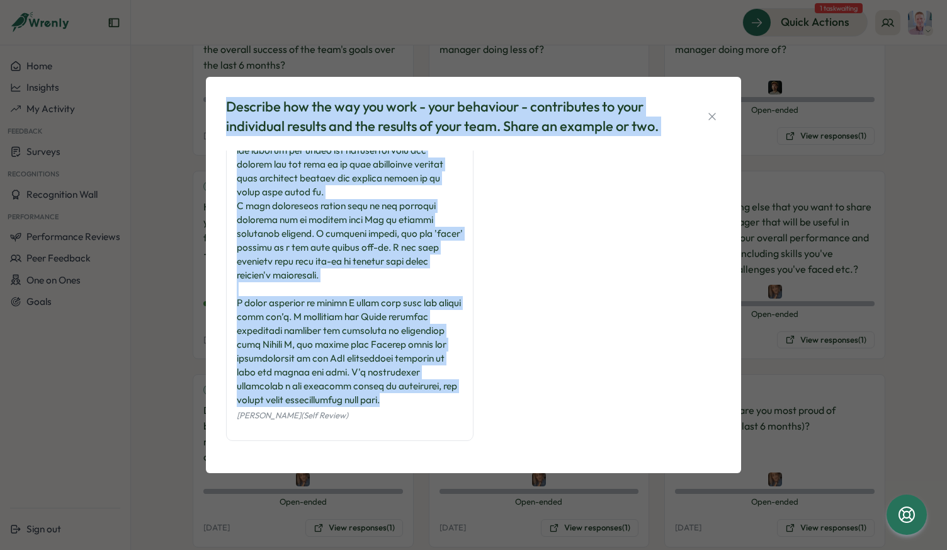
click at [417, 402] on div at bounding box center [350, 116] width 226 height 582
